Goal: Transaction & Acquisition: Purchase product/service

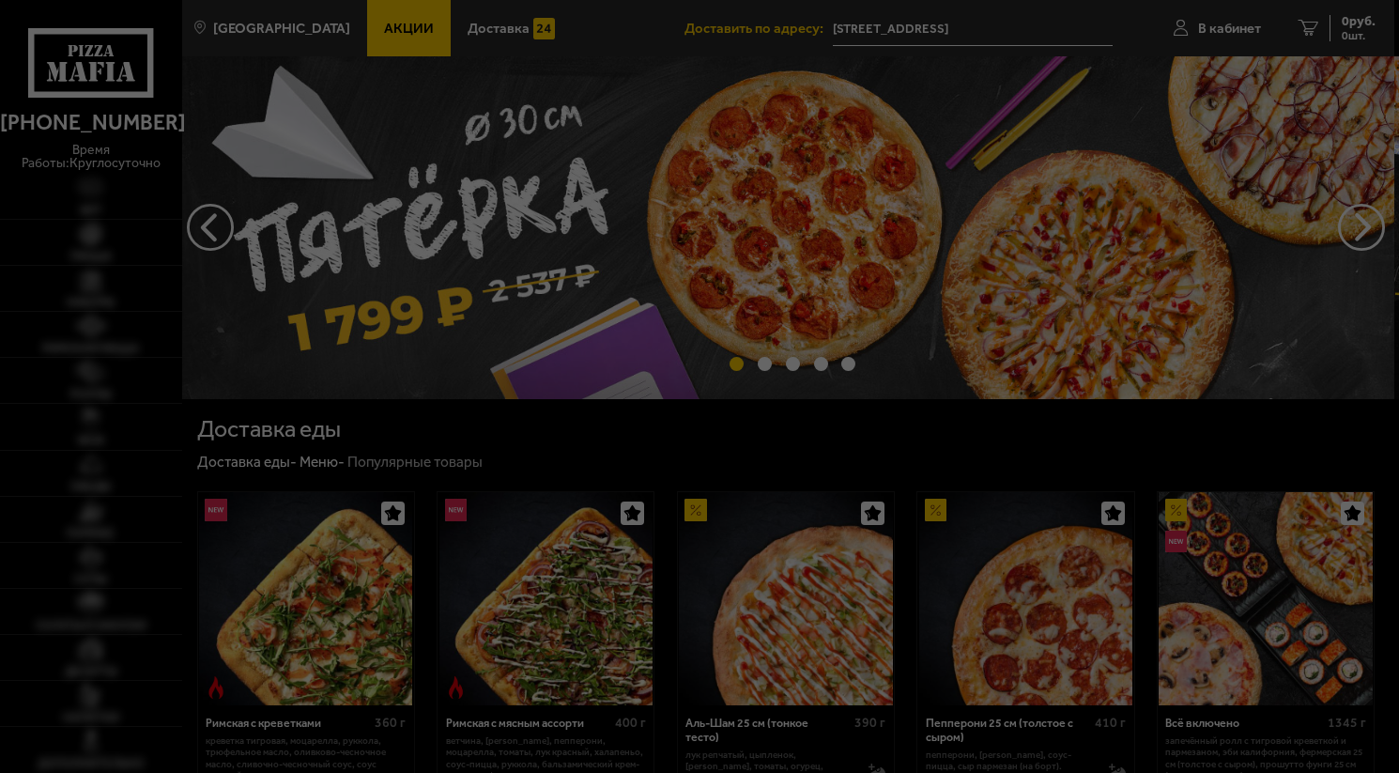
scroll to position [188, 0]
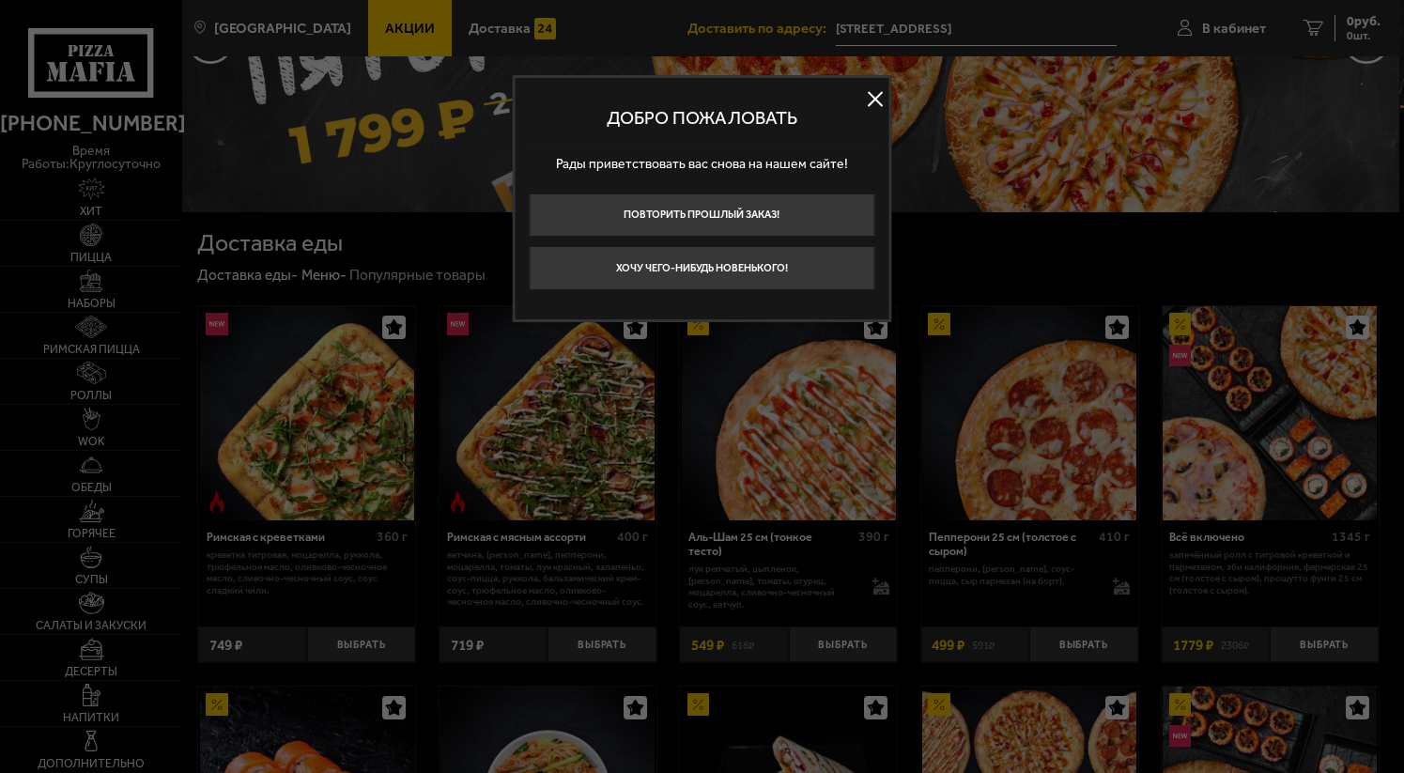
click at [879, 100] on button at bounding box center [875, 99] width 28 height 28
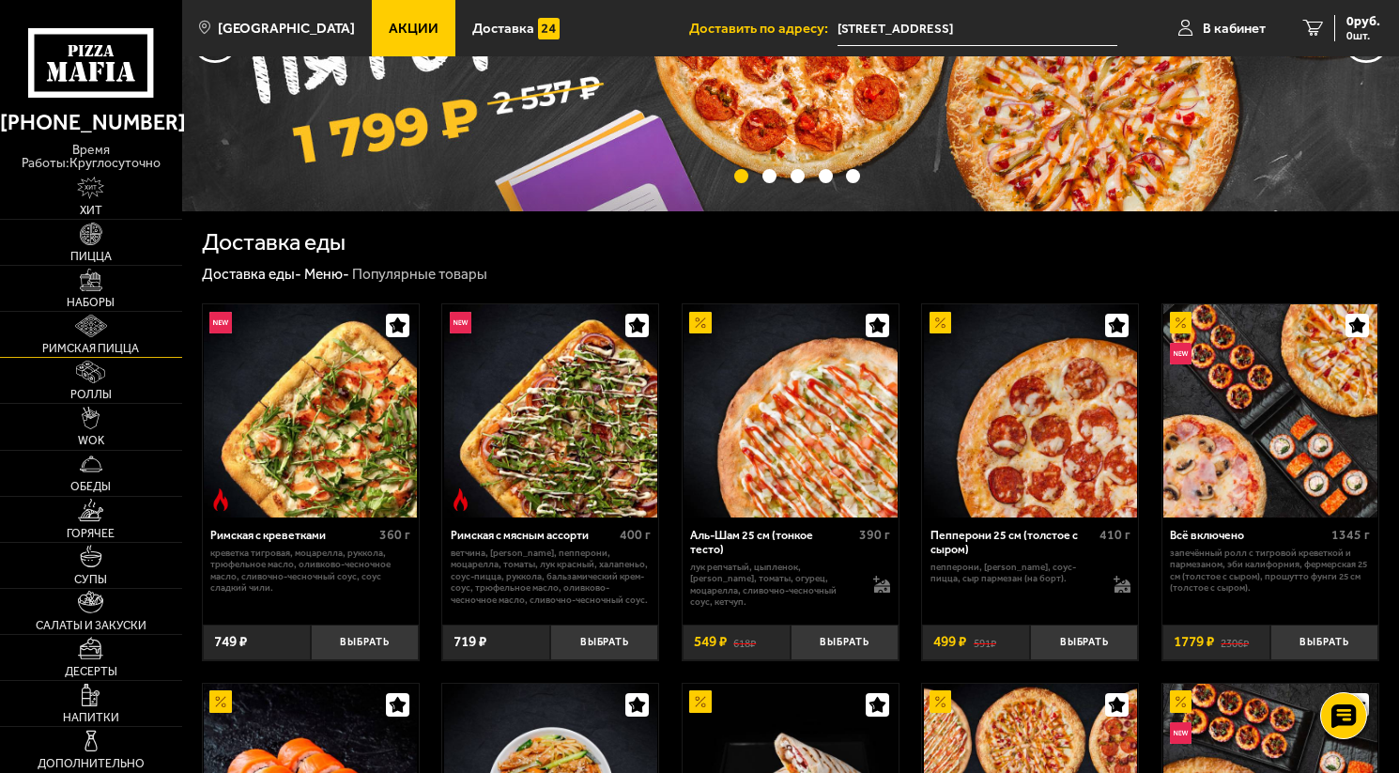
click at [96, 354] on span "Римская пицца" at bounding box center [90, 348] width 97 height 11
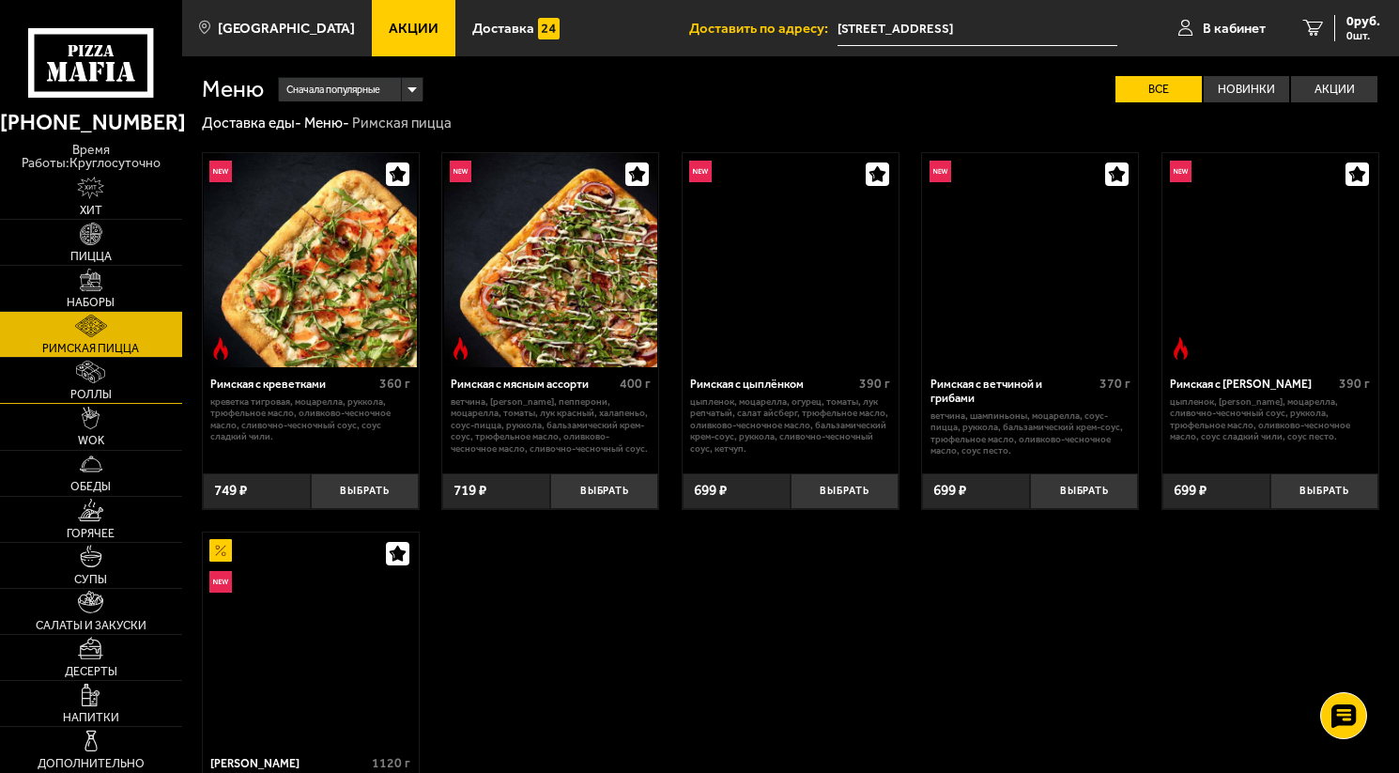
click at [100, 374] on img at bounding box center [90, 372] width 29 height 23
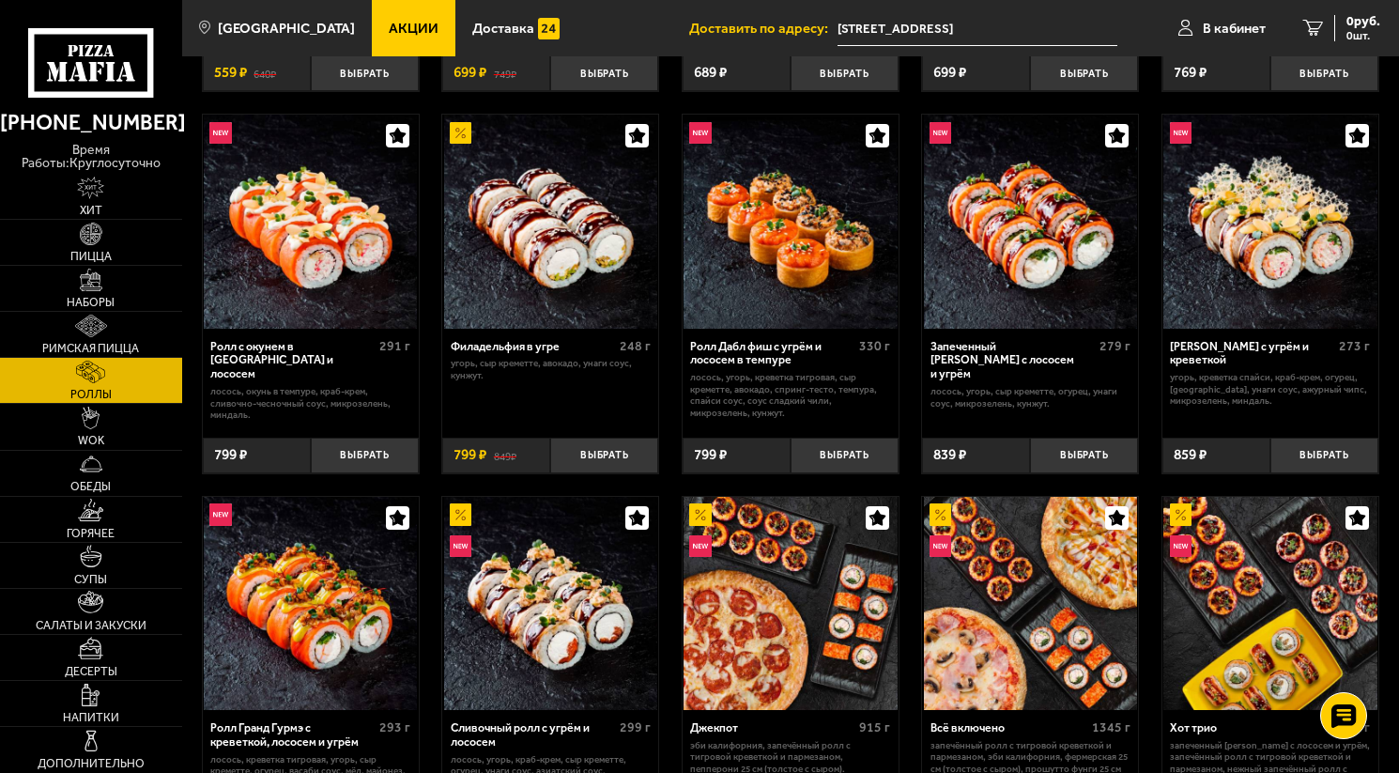
scroll to position [376, 0]
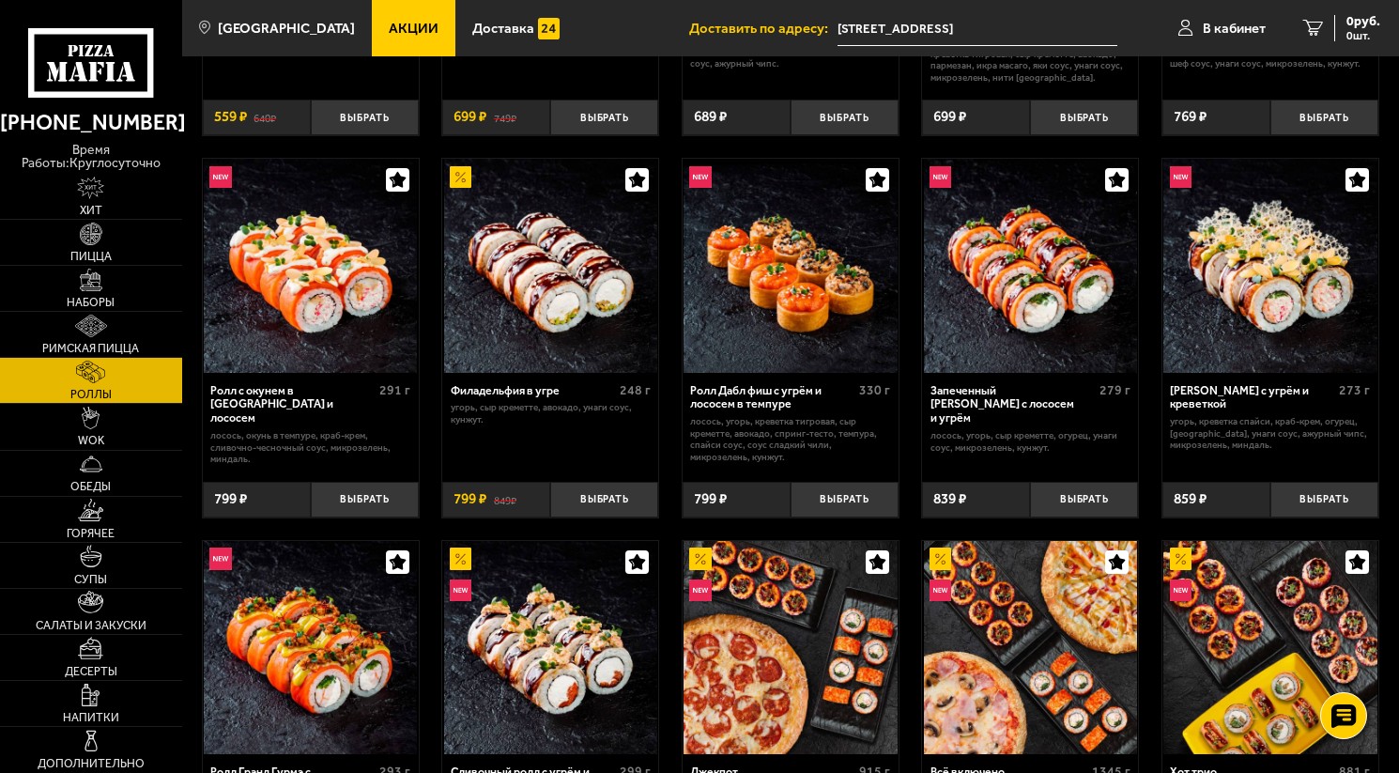
click at [1057, 341] on img at bounding box center [1030, 265] width 213 height 213
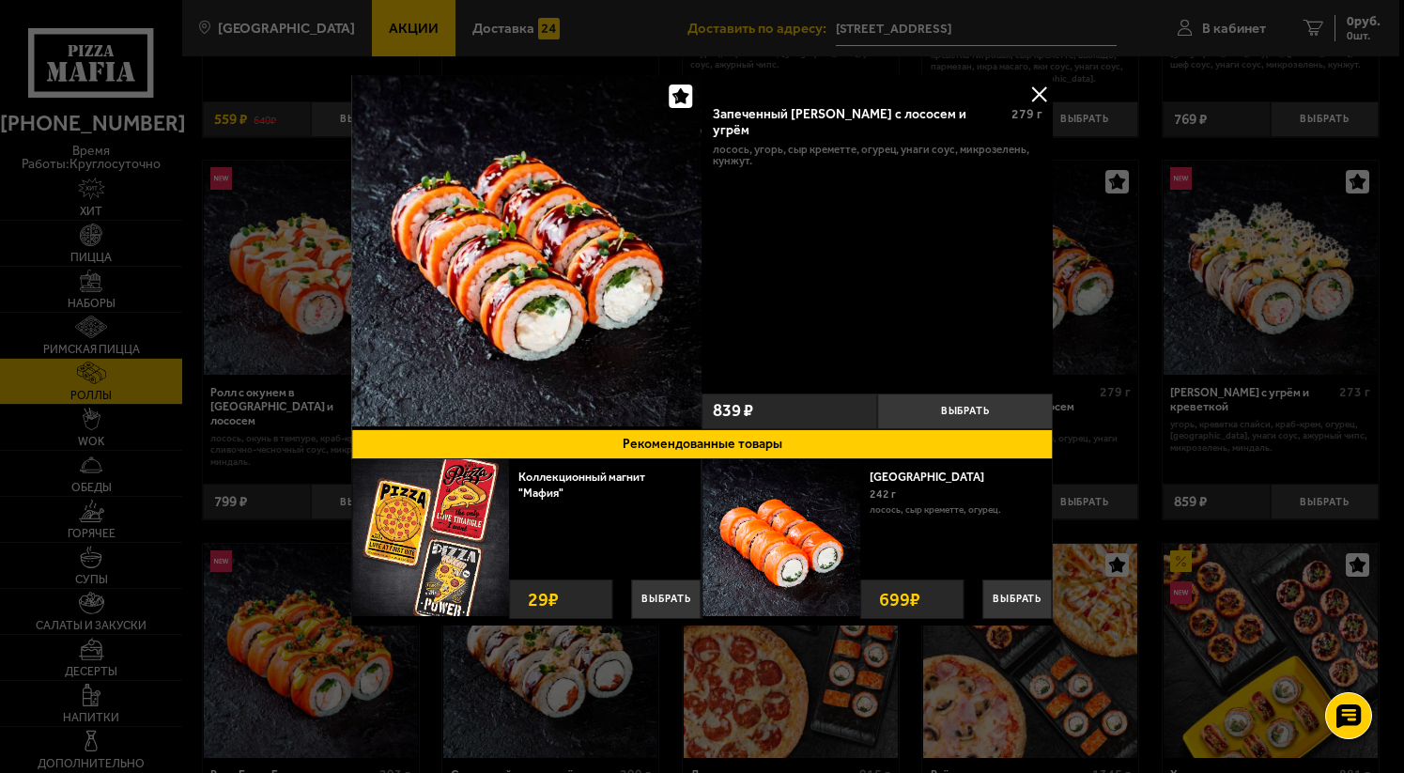
click at [1037, 94] on button at bounding box center [1039, 94] width 28 height 28
